Goal: Entertainment & Leisure: Consume media (video, audio)

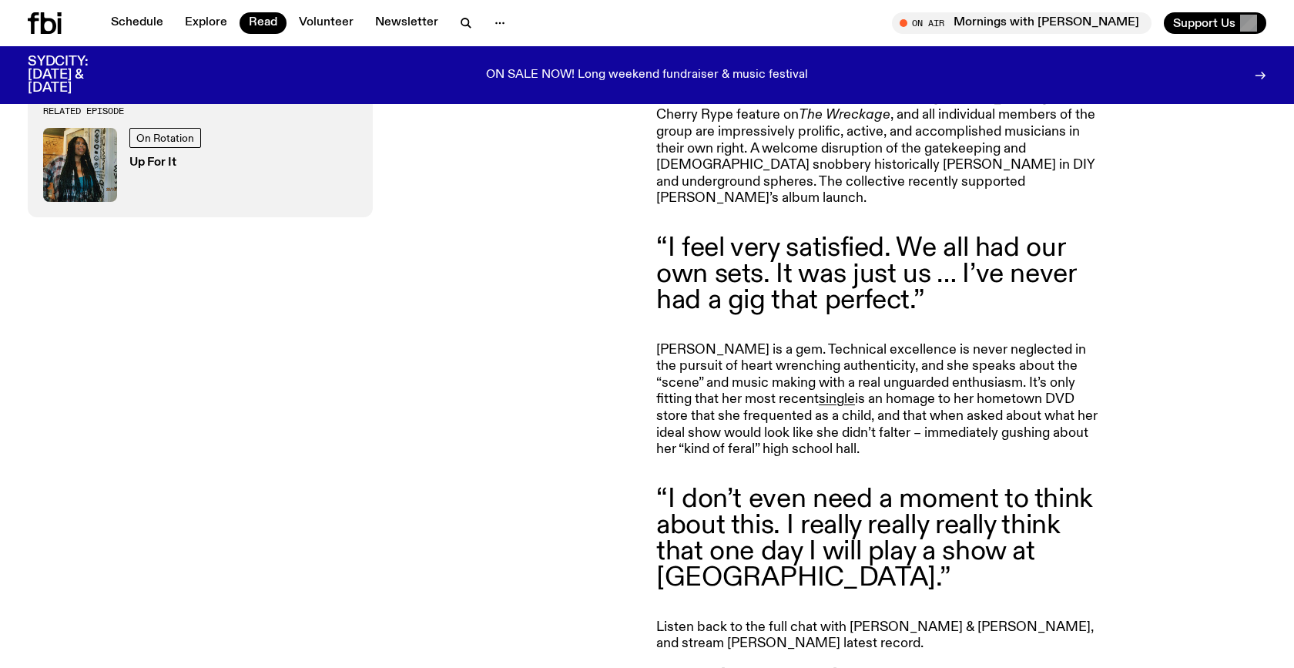
scroll to position [1542, 0]
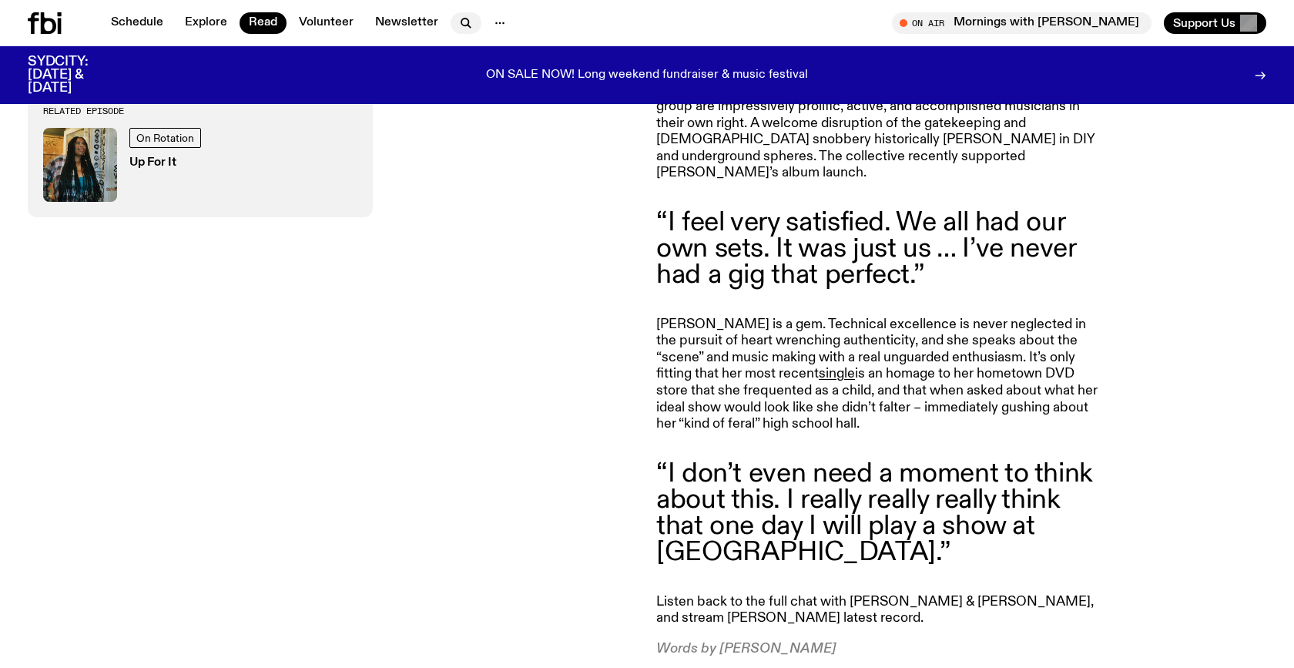
click at [457, 19] on icon "button" at bounding box center [466, 23] width 18 height 18
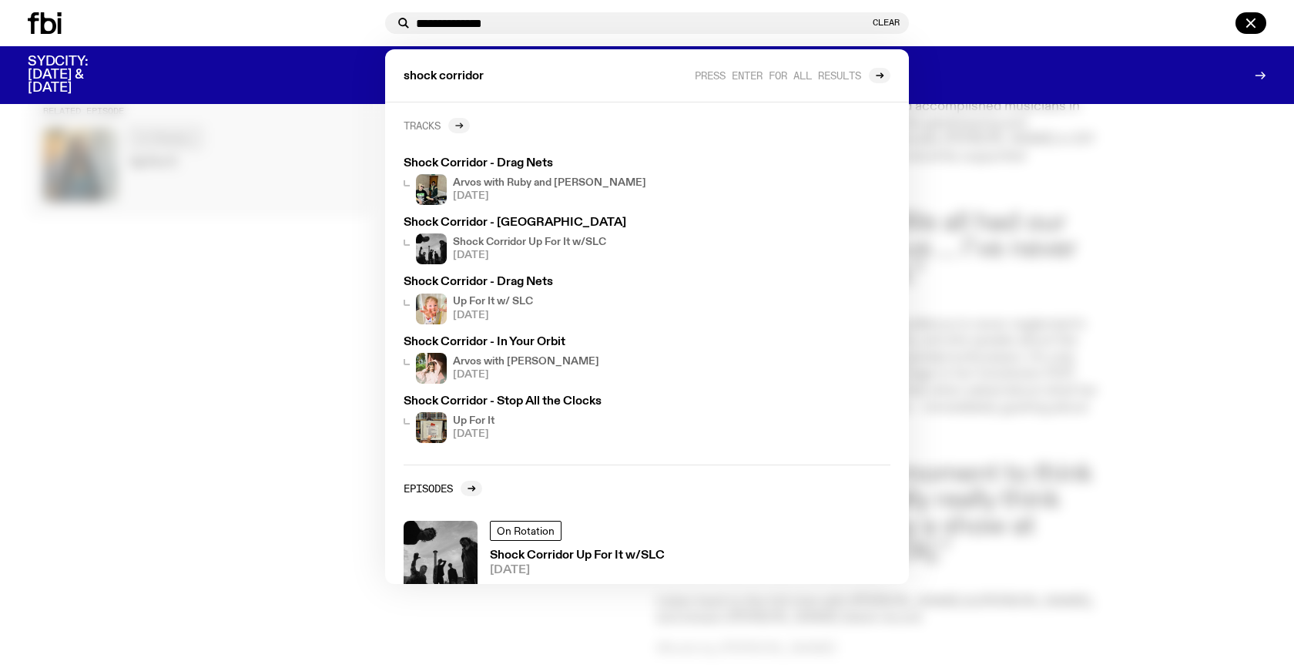
type input "**********"
click at [467, 122] on div at bounding box center [459, 125] width 22 height 15
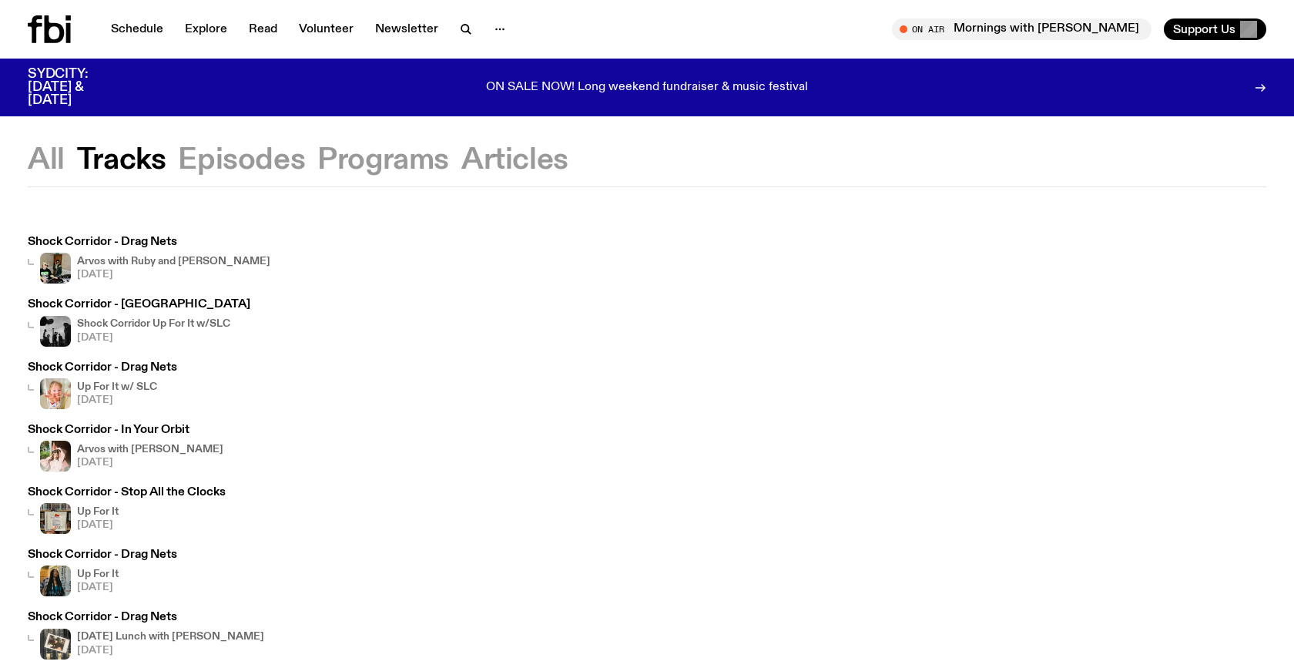
click at [163, 250] on div "Shock Corridor - Drag Nets Arvos with Ruby and Al 05.09.25" at bounding box center [149, 259] width 243 height 47
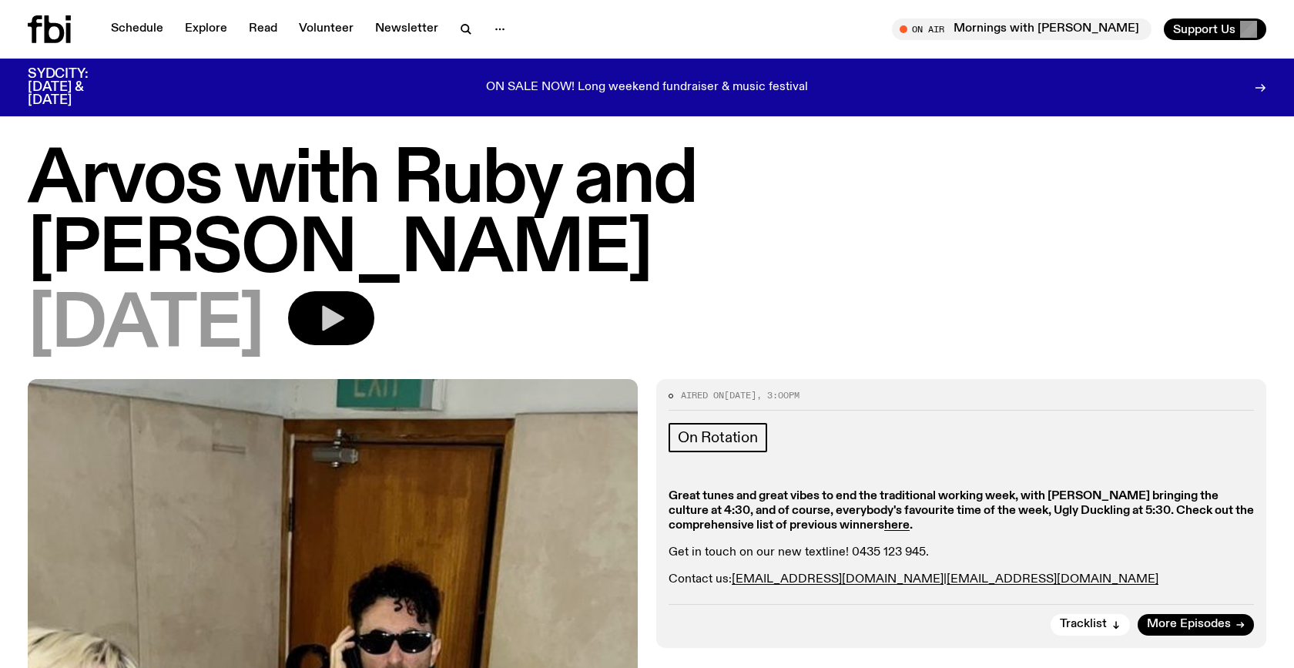
click at [344, 306] on icon "button" at bounding box center [333, 318] width 22 height 25
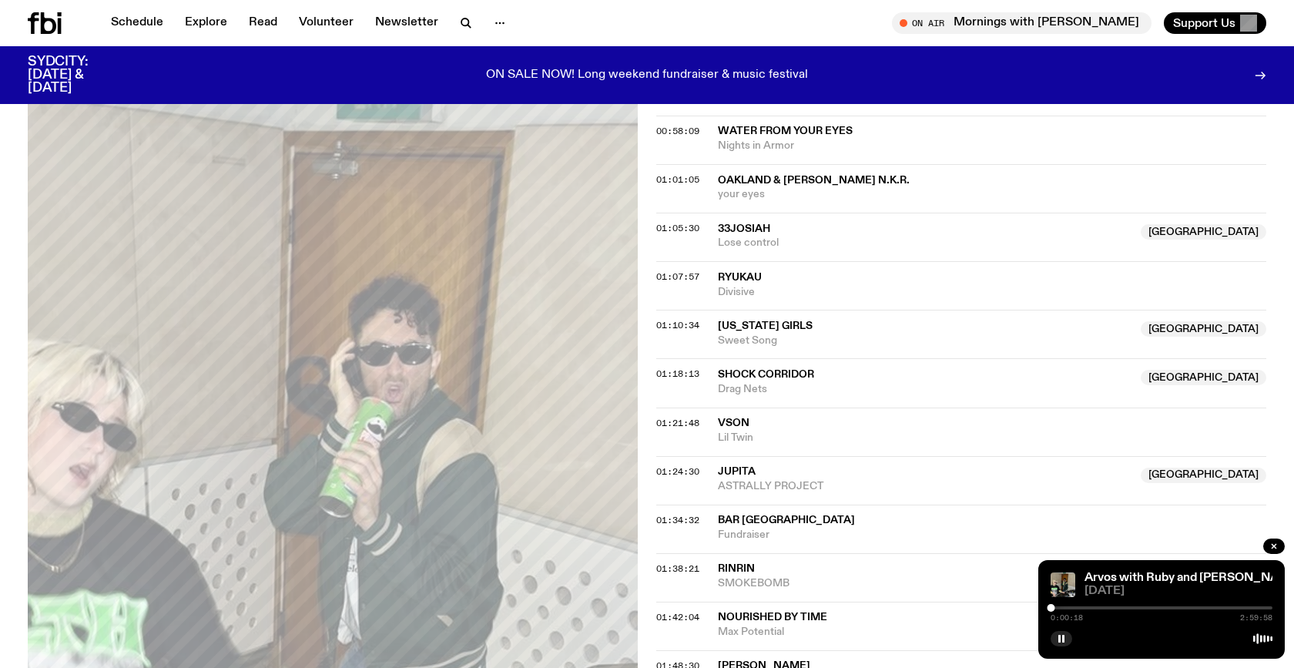
scroll to position [1221, 0]
click at [802, 383] on span "Drag Nets" at bounding box center [925, 390] width 414 height 15
click at [676, 359] on div "01:18:13 Shock Corridor Australia Drag Nets Australia" at bounding box center [961, 383] width 610 height 49
click at [1167, 607] on div at bounding box center [1161, 607] width 222 height 3
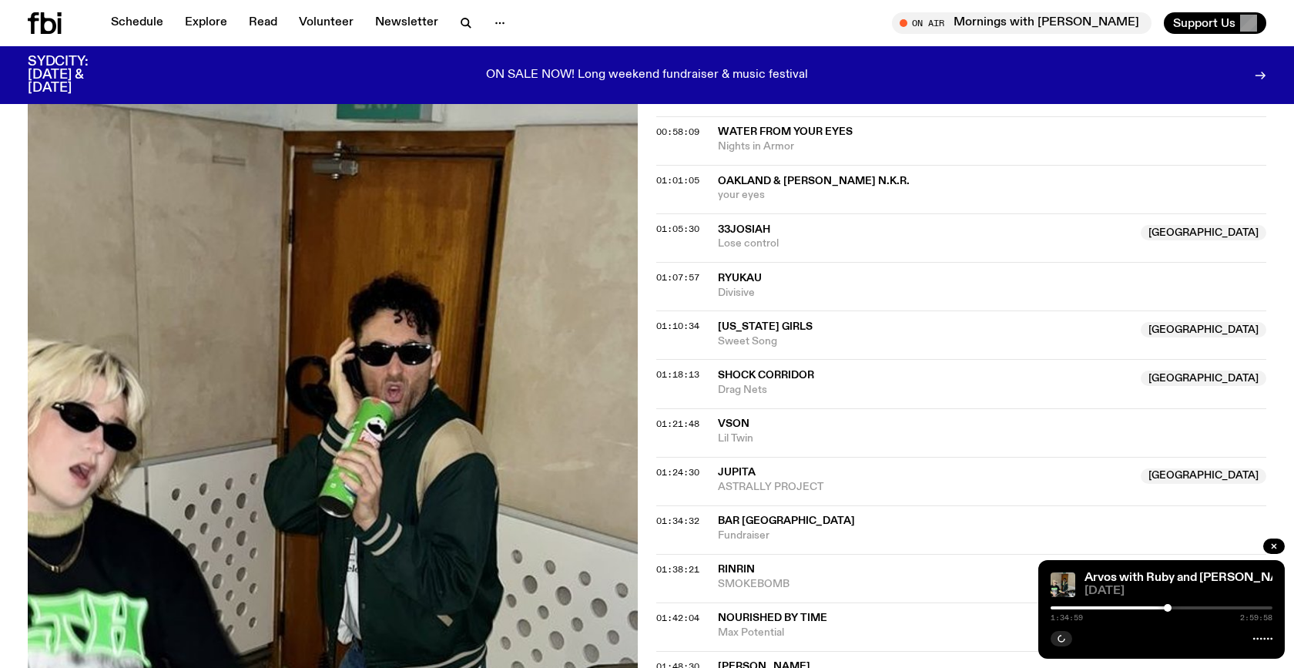
click at [1148, 608] on div at bounding box center [1057, 607] width 222 height 3
click at [1143, 608] on div at bounding box center [1037, 607] width 222 height 3
click at [1145, 608] on div at bounding box center [1143, 608] width 8 height 8
click at [1147, 608] on div at bounding box center [1147, 608] width 8 height 8
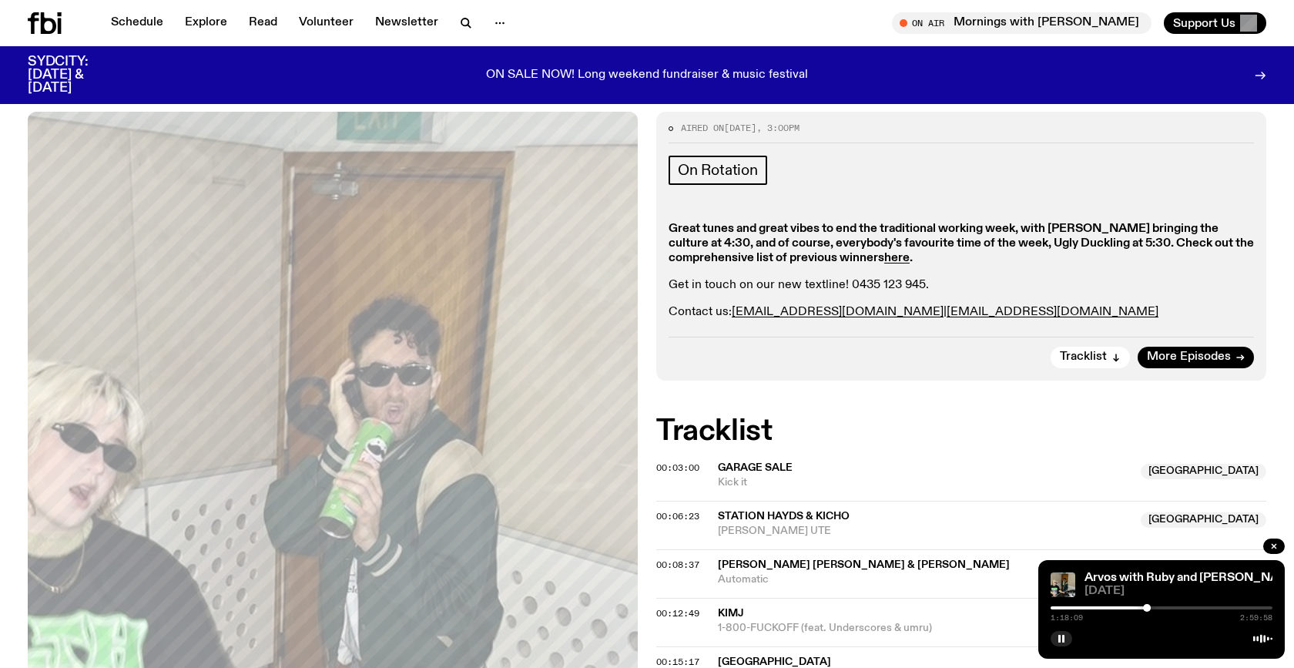
scroll to position [249, 0]
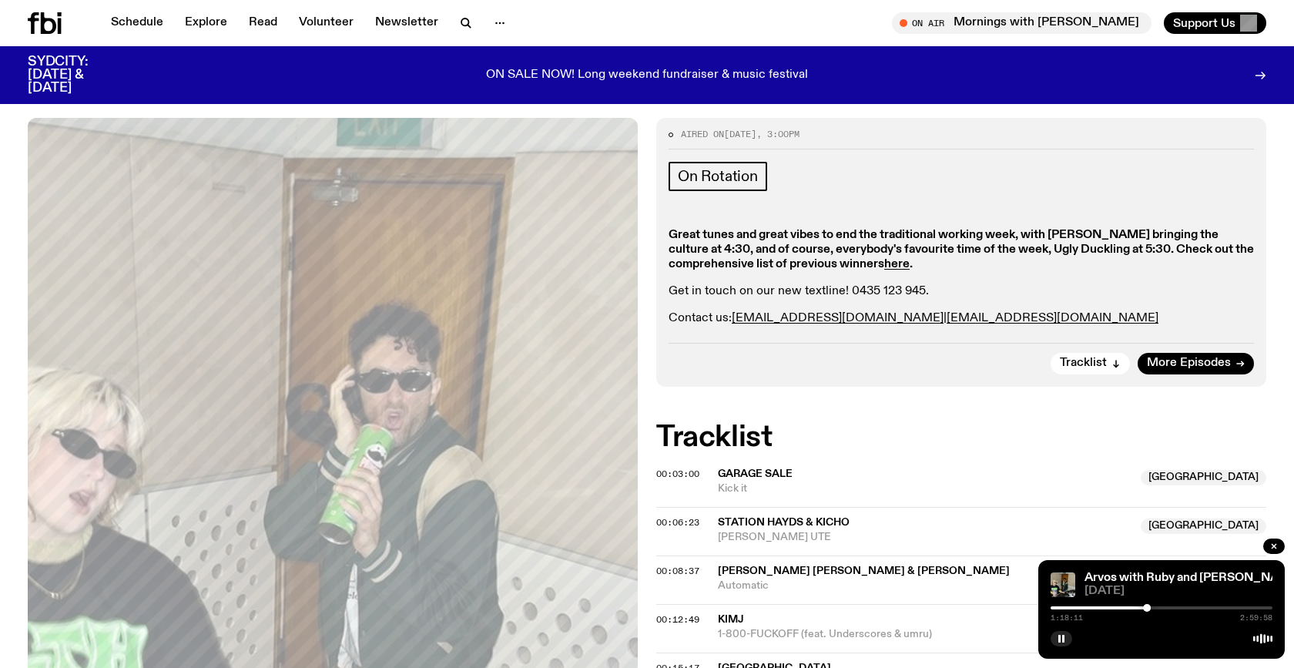
click at [1142, 608] on div at bounding box center [1036, 607] width 222 height 3
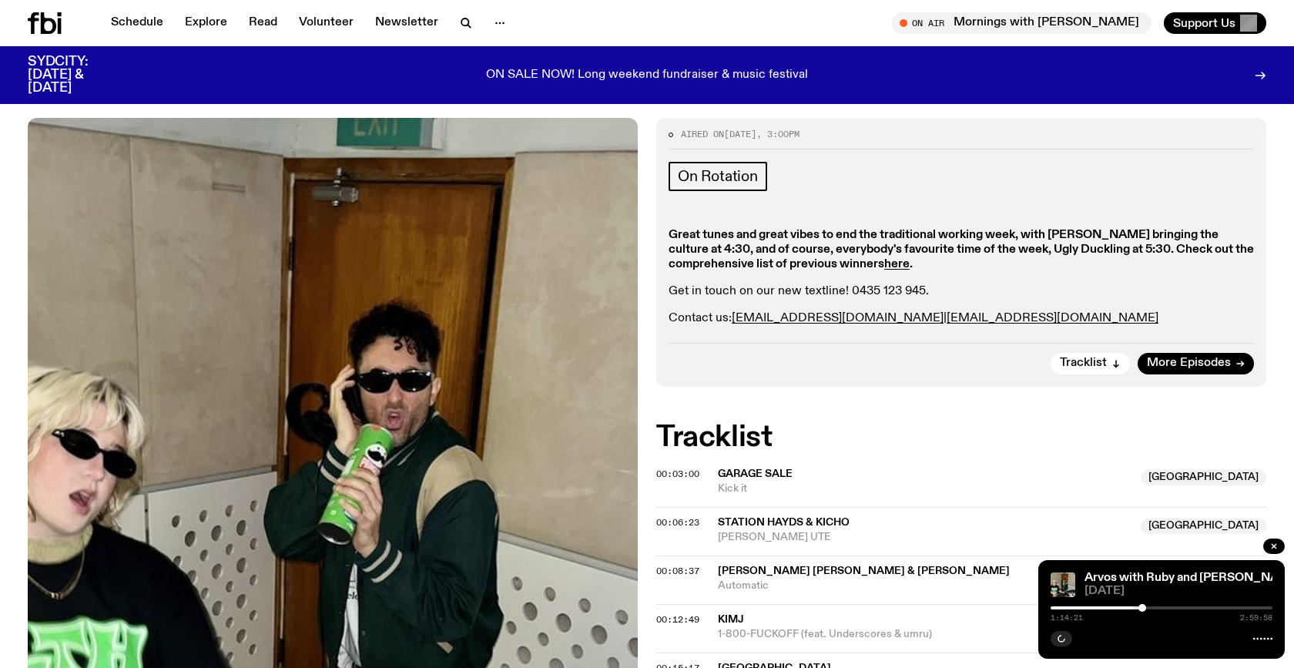
click at [1144, 608] on div at bounding box center [1142, 608] width 8 height 8
click at [1144, 608] on div at bounding box center [1144, 608] width 8 height 8
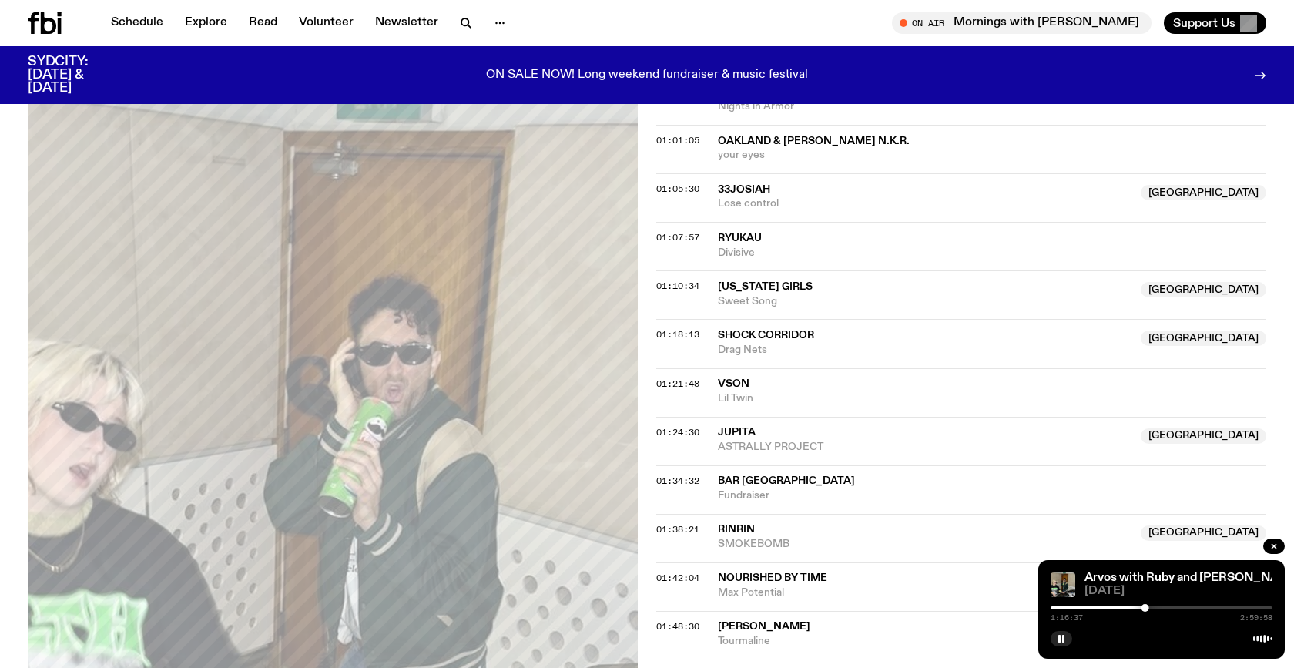
scroll to position [1251, 0]
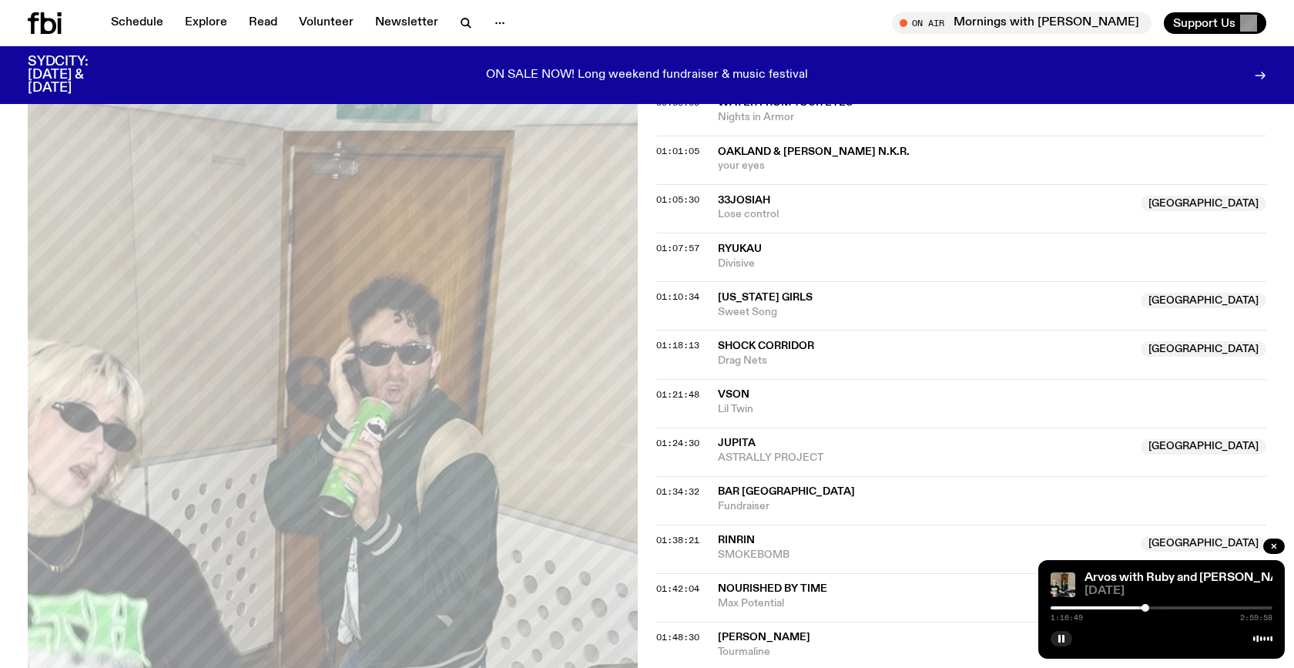
click at [1137, 607] on div at bounding box center [1034, 607] width 222 height 3
click at [1139, 607] on div at bounding box center [1139, 608] width 8 height 8
click at [1140, 608] on div at bounding box center [1141, 608] width 8 height 8
click at [1142, 608] on div at bounding box center [1142, 608] width 8 height 8
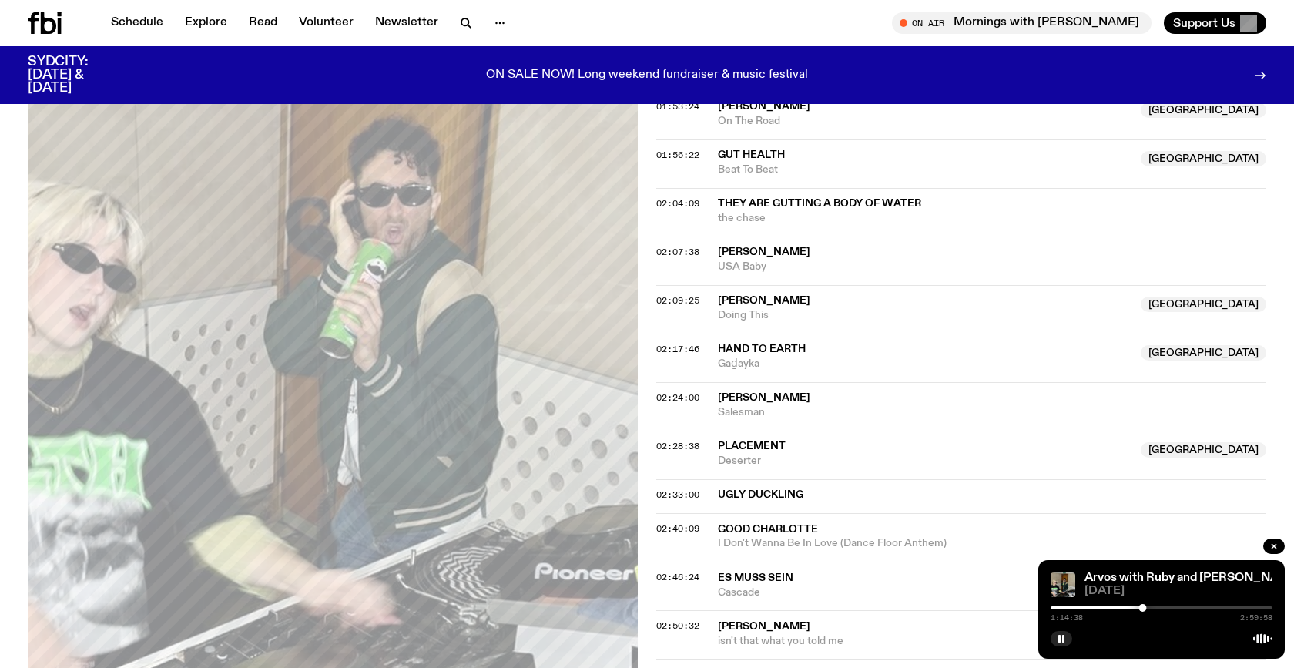
scroll to position [1903, 0]
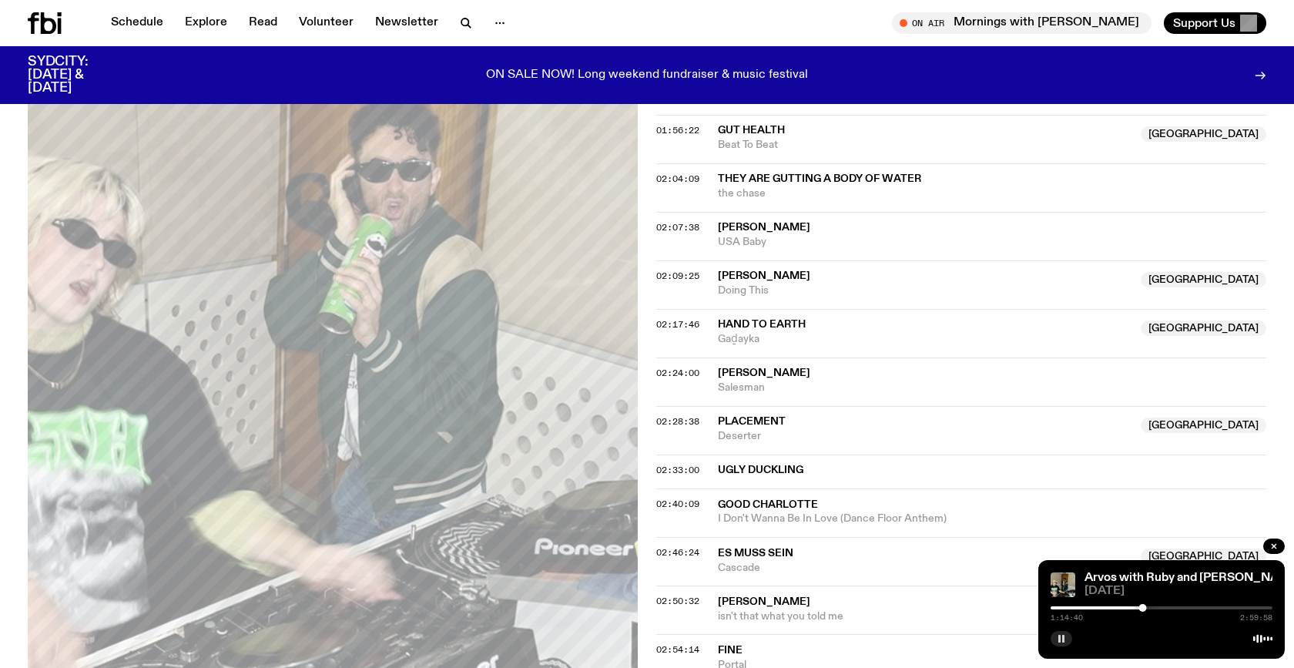
click at [1065, 641] on icon "button" at bounding box center [1060, 638] width 9 height 9
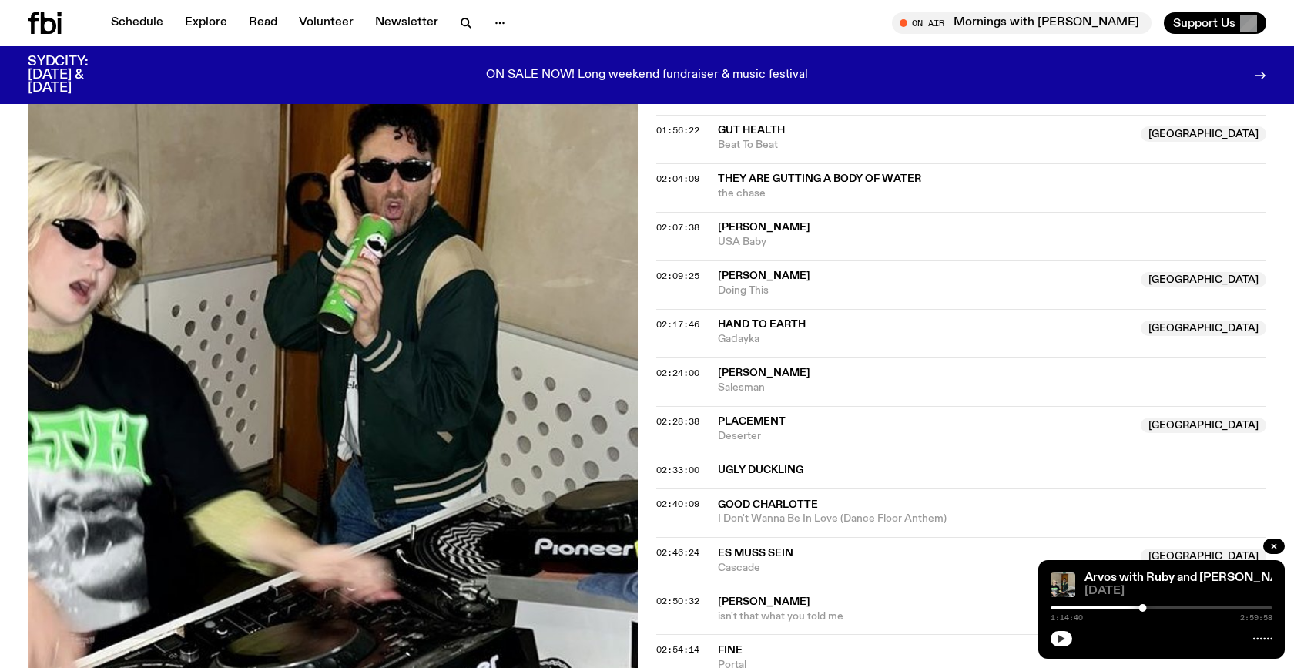
click at [1065, 641] on icon "button" at bounding box center [1060, 638] width 9 height 9
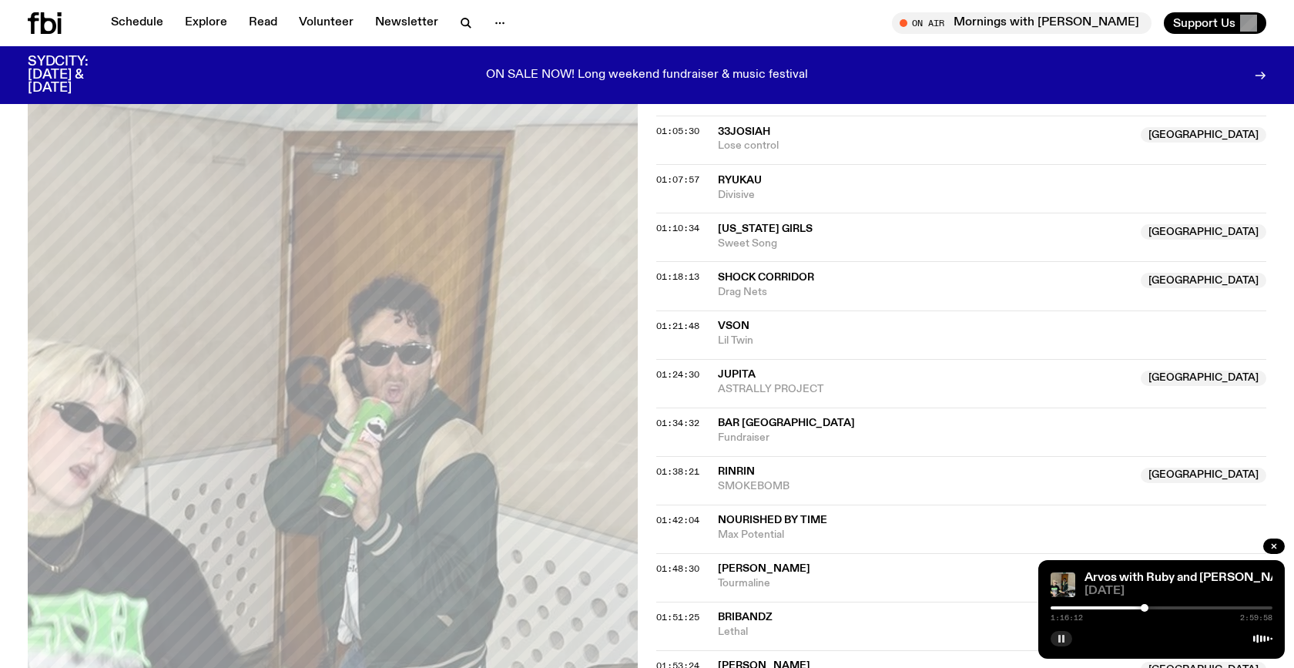
scroll to position [1318, 0]
click at [1154, 607] on div at bounding box center [1154, 608] width 8 height 8
click at [1153, 608] on div at bounding box center [1154, 608] width 8 height 8
click at [1156, 608] on div at bounding box center [1156, 608] width 8 height 8
click at [1157, 608] on div at bounding box center [1157, 608] width 8 height 8
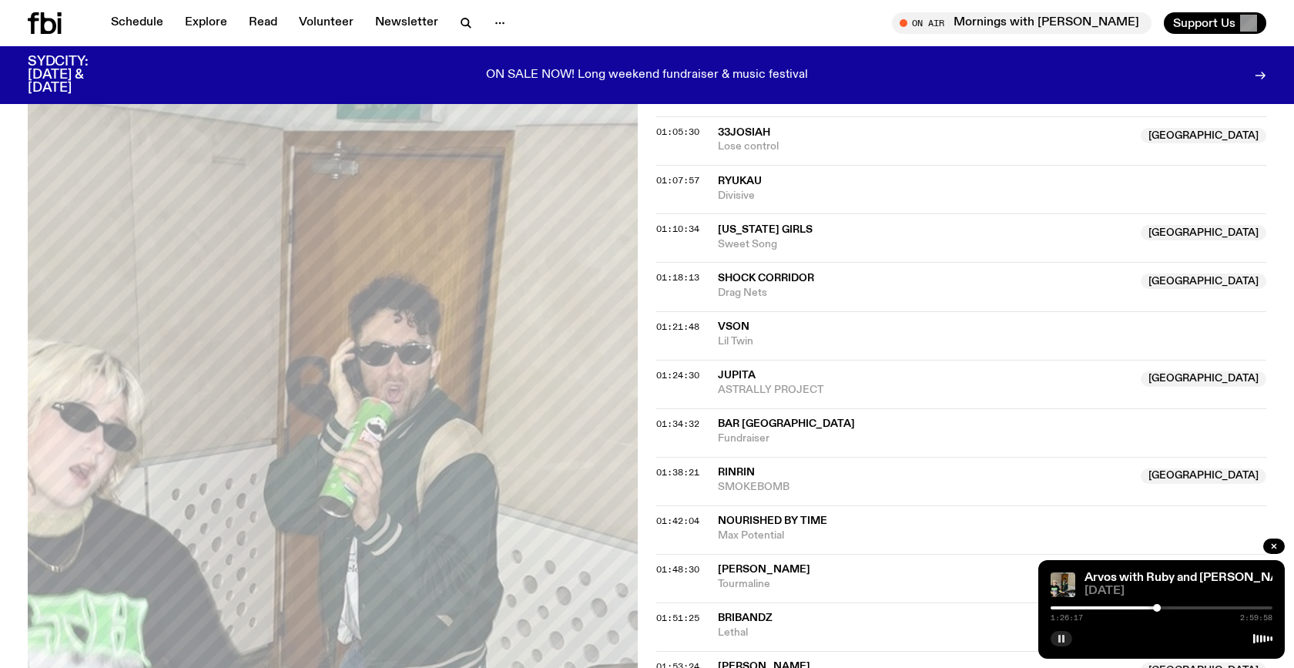
click at [1157, 608] on div at bounding box center [1157, 608] width 8 height 8
click at [1158, 608] on div at bounding box center [1158, 608] width 8 height 8
click at [1160, 608] on div at bounding box center [1158, 608] width 8 height 8
click at [1159, 608] on div at bounding box center [1159, 608] width 8 height 8
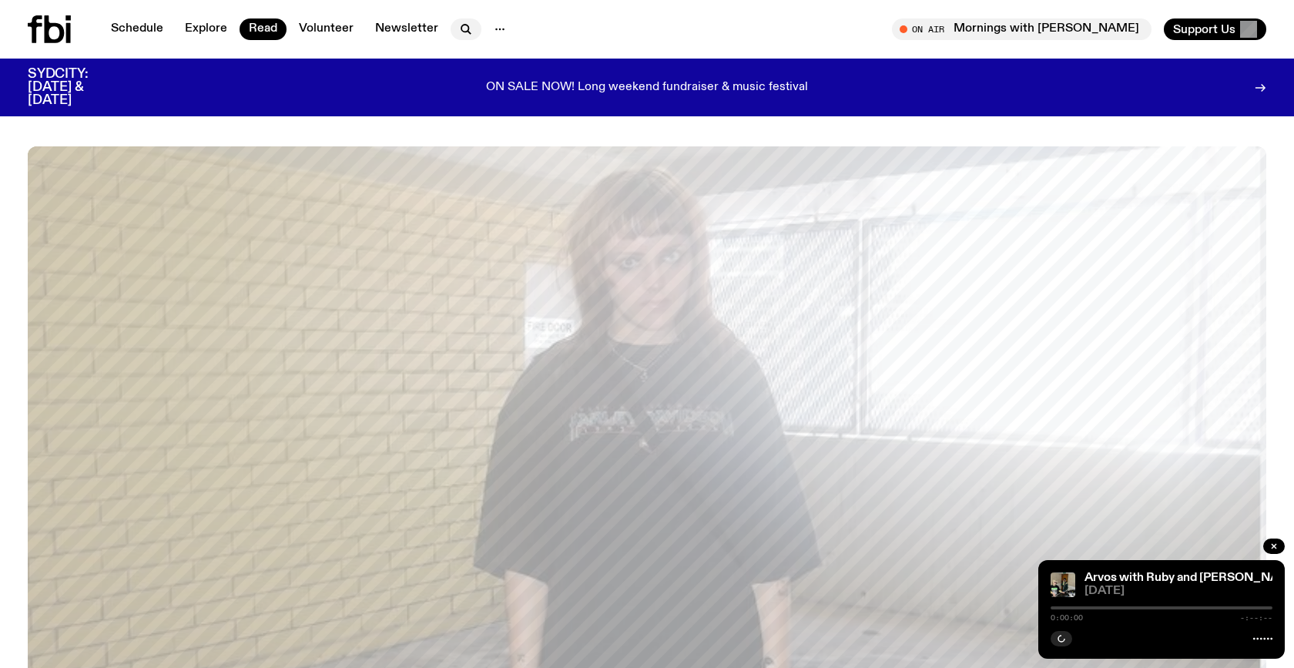
click at [457, 32] on icon "button" at bounding box center [466, 29] width 18 height 18
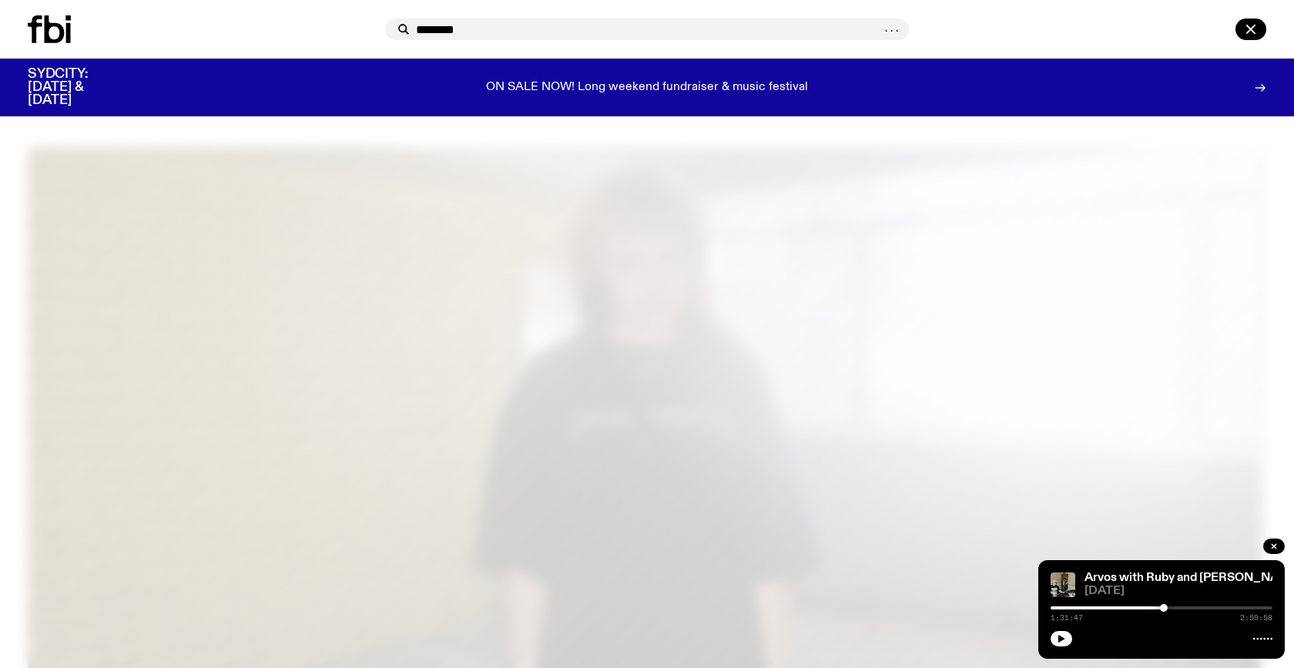
type input "********"
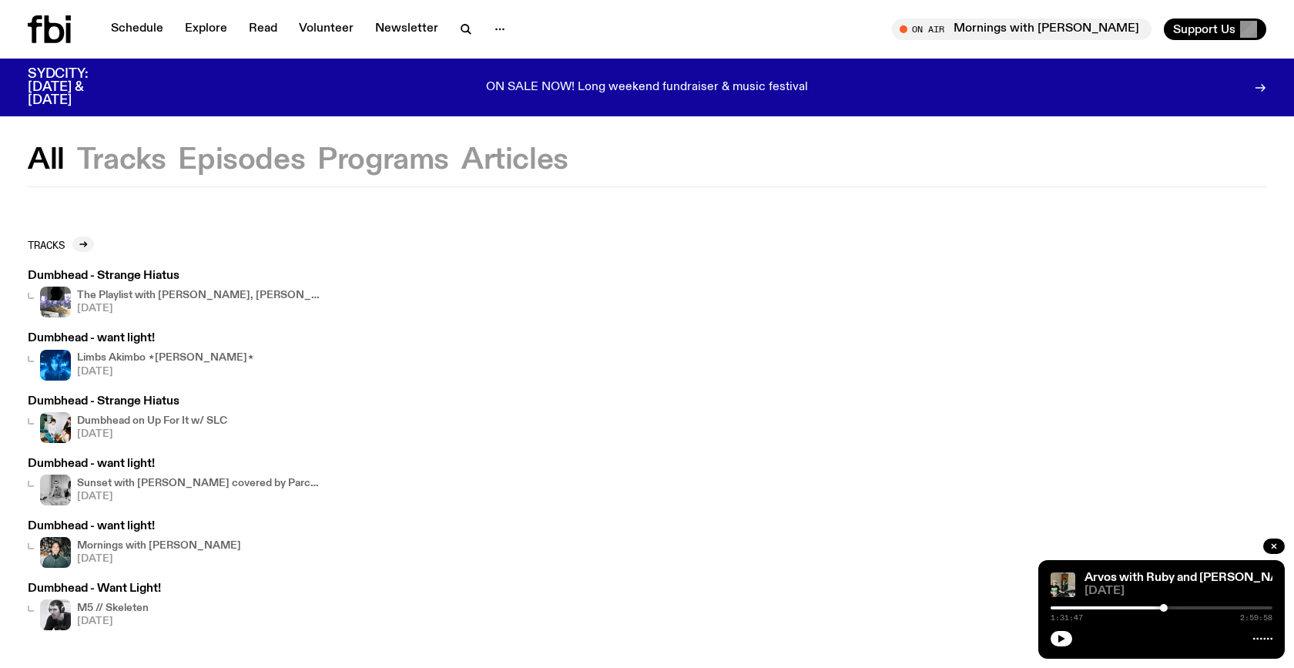
click at [178, 276] on h3 "Dumbhead - Strange Hiatus" at bounding box center [176, 276] width 296 height 12
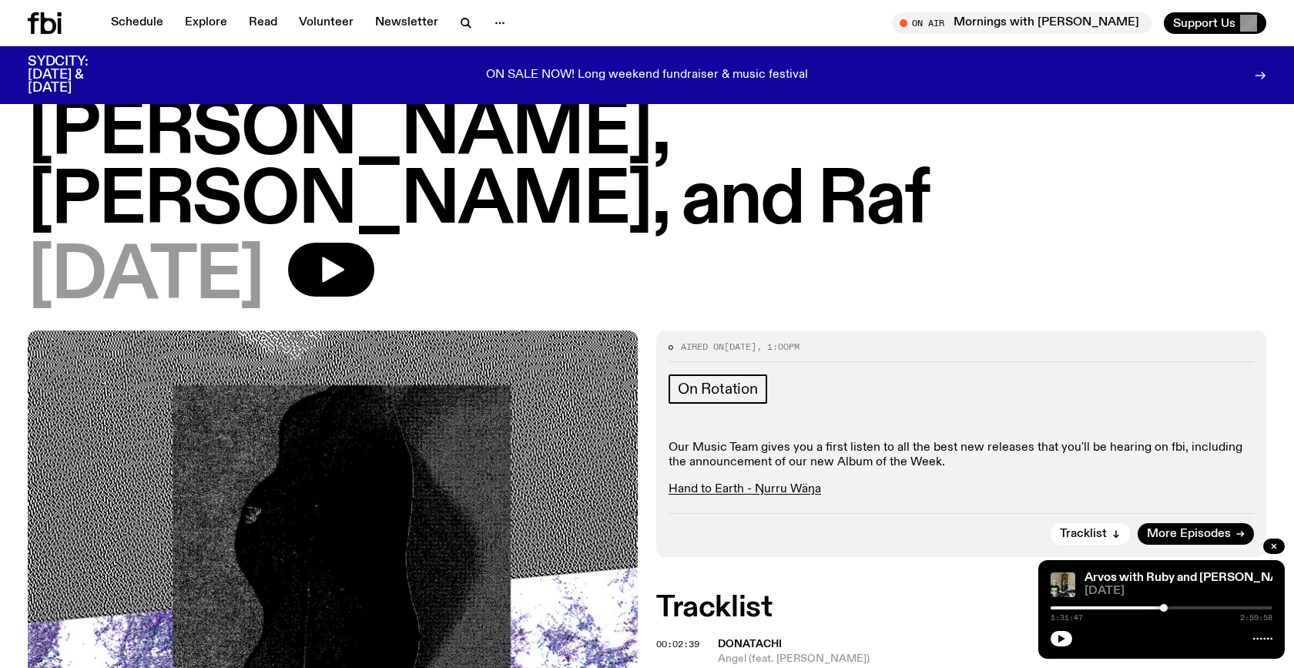
scroll to position [90, 0]
